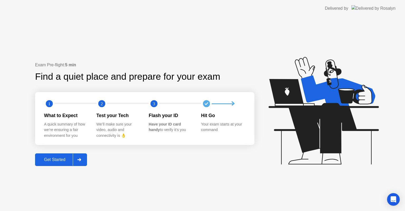
click at [63, 158] on div "Get Started" at bounding box center [55, 160] width 36 height 5
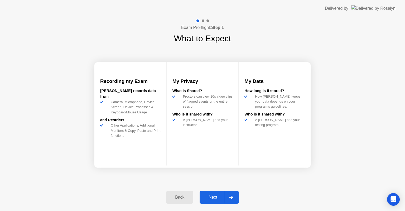
click at [212, 195] on div "Next" at bounding box center [212, 197] width 23 height 5
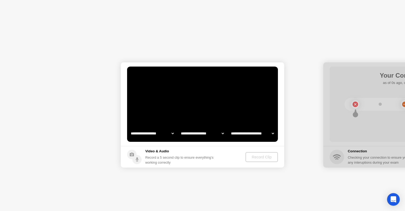
select select "**********"
select select "*******"
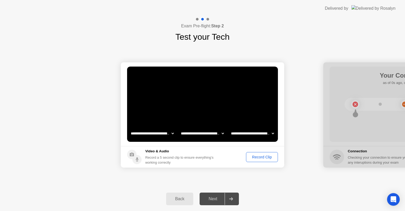
click at [258, 158] on div "Record Clip" at bounding box center [262, 157] width 28 height 4
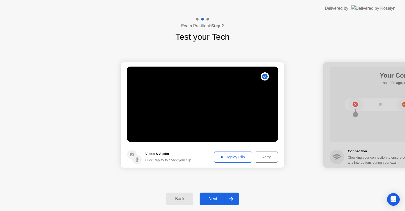
click at [209, 201] on div "Next" at bounding box center [212, 199] width 23 height 5
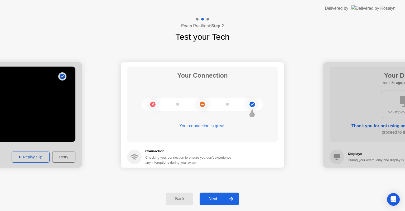
click at [212, 199] on div "Next" at bounding box center [212, 199] width 23 height 5
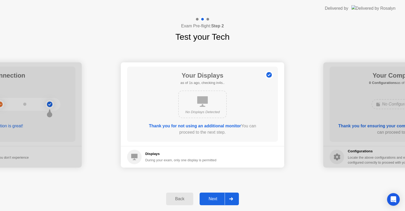
click at [213, 199] on div "Next" at bounding box center [212, 199] width 23 height 5
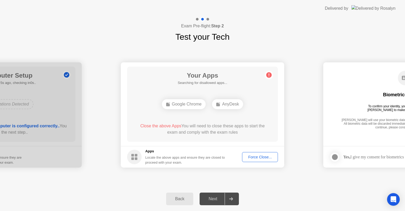
drag, startPoint x: 262, startPoint y: 175, endPoint x: 276, endPoint y: 168, distance: 15.7
click at [276, 168] on div "**********" at bounding box center [202, 115] width 405 height 144
click at [263, 157] on div "Force Close..." at bounding box center [260, 157] width 32 height 4
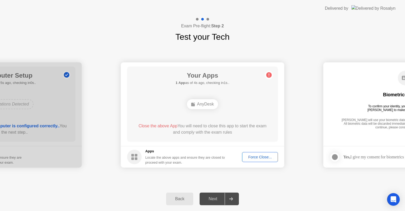
click at [277, 179] on div "**********" at bounding box center [202, 115] width 405 height 144
click at [174, 200] on div "Back" at bounding box center [180, 199] width 24 height 5
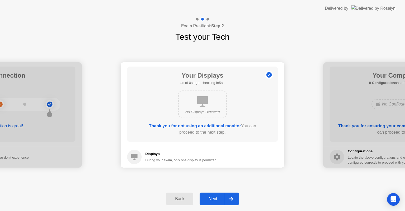
click at [215, 199] on div "Next" at bounding box center [212, 199] width 23 height 5
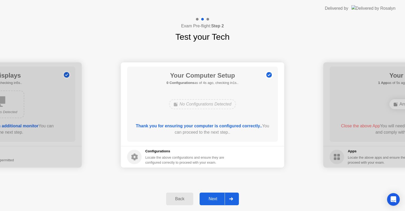
click at [221, 198] on div "Next" at bounding box center [212, 199] width 23 height 5
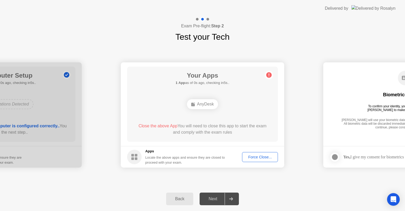
click at [224, 201] on div at bounding box center [230, 199] width 13 height 12
click at [232, 197] on div at bounding box center [230, 199] width 13 height 12
click at [133, 156] on rect at bounding box center [132, 155] width 3 height 3
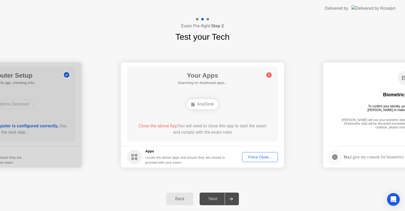
click at [260, 155] on div "Force Close..." at bounding box center [260, 157] width 32 height 4
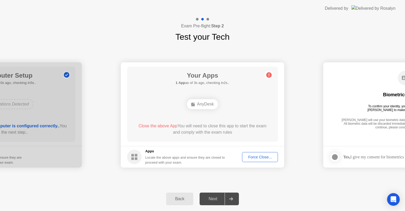
click at [268, 77] on circle at bounding box center [269, 75] width 6 height 6
drag, startPoint x: 232, startPoint y: 202, endPoint x: 226, endPoint y: 201, distance: 5.8
click at [232, 202] on div at bounding box center [230, 199] width 13 height 12
click at [221, 199] on div "Next" at bounding box center [212, 199] width 23 height 5
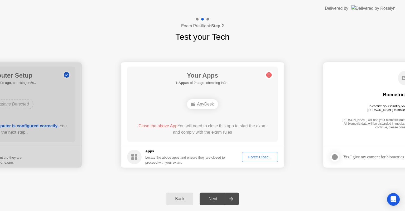
click at [221, 199] on div "Next" at bounding box center [212, 199] width 23 height 5
click at [258, 155] on div "Force Close..." at bounding box center [260, 157] width 32 height 4
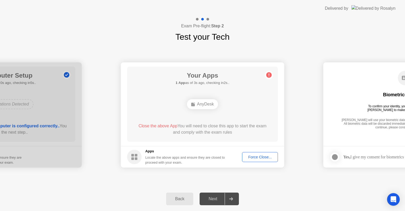
click at [257, 157] on div "Force Close..." at bounding box center [260, 157] width 32 height 4
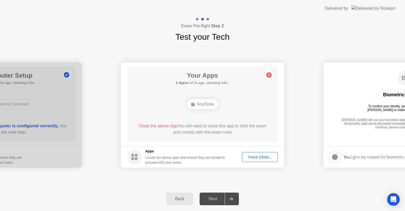
click at [209, 197] on div "Next" at bounding box center [212, 199] width 23 height 5
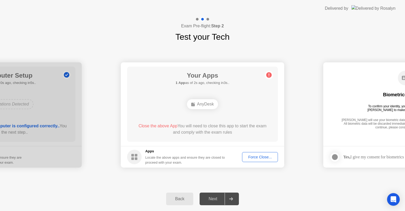
click at [209, 197] on div "Next" at bounding box center [212, 199] width 23 height 5
drag, startPoint x: 403, startPoint y: 138, endPoint x: 350, endPoint y: 146, distance: 53.6
click at [350, 146] on app-biometrics-consent "Biometrics Consent To confirm your identity, your testing program requires [PER…" at bounding box center [404, 114] width 163 height 105
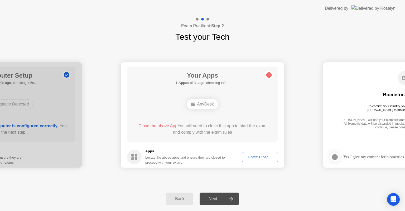
click at [350, 146] on footer "Yes, I give my consent for biometrics to be used" at bounding box center [404, 157] width 163 height 22
